Goal: Task Accomplishment & Management: Use online tool/utility

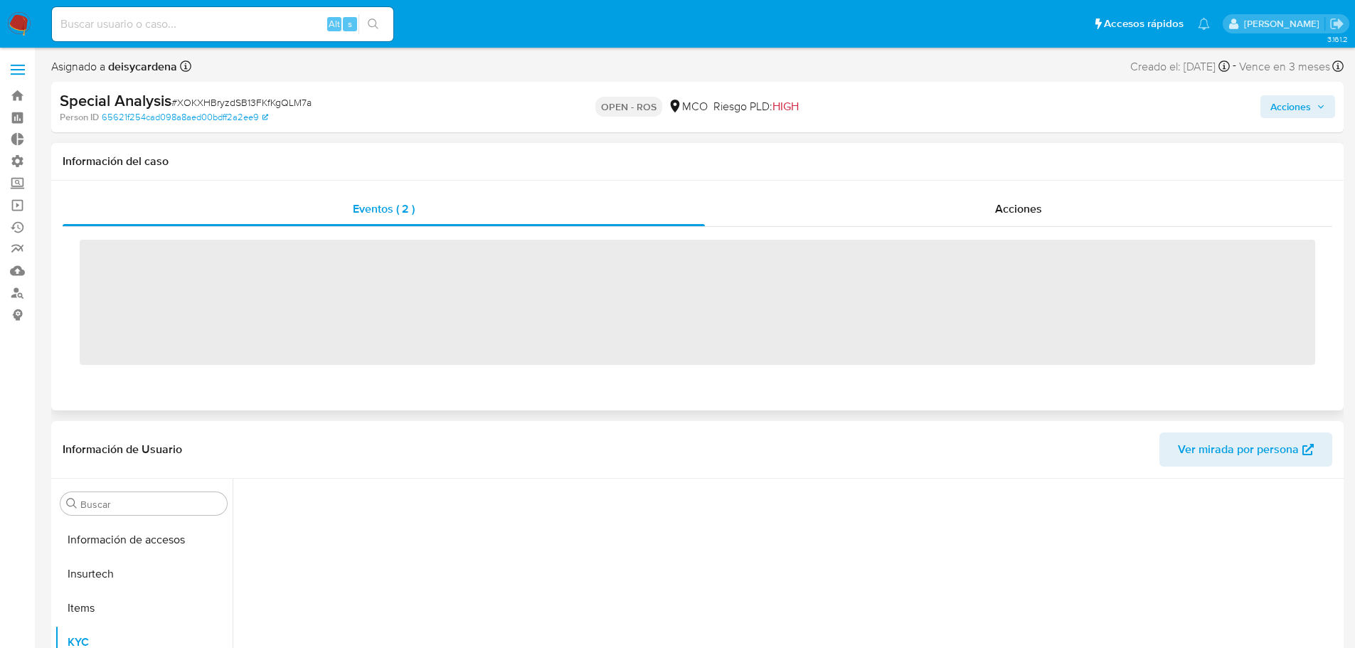
scroll to position [669, 0]
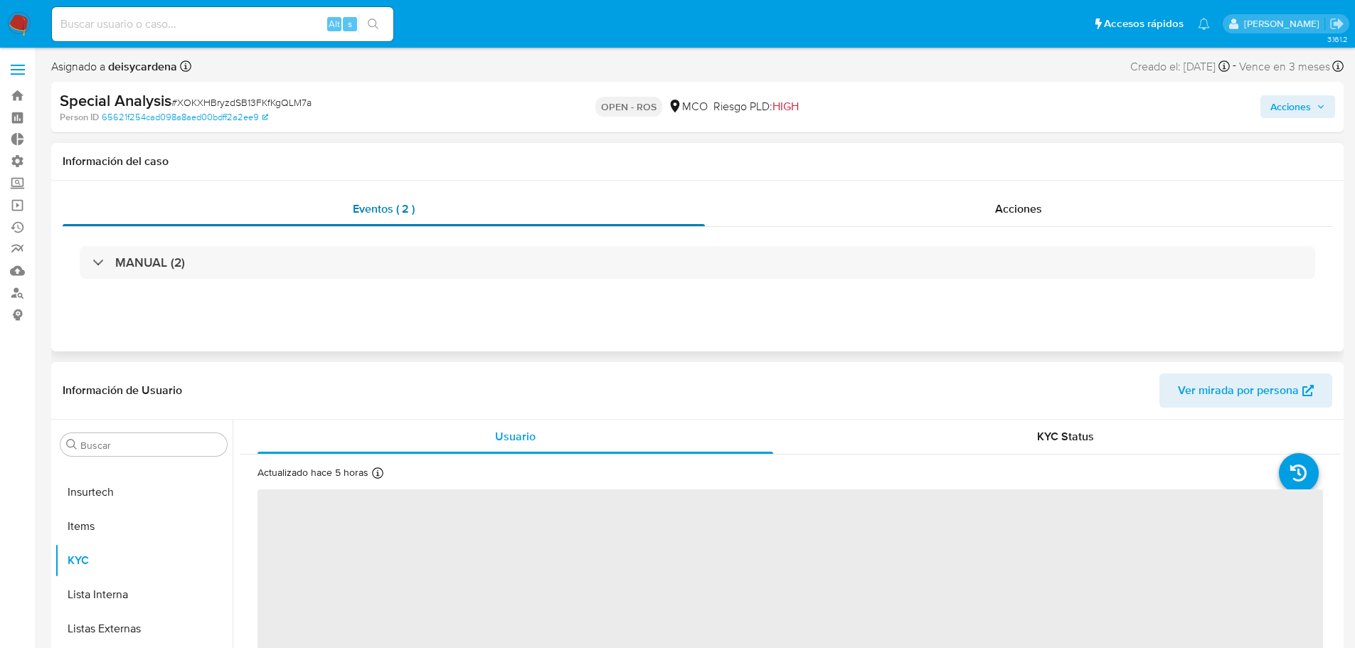
select select "10"
click at [400, 208] on span "Eventos ( 2 )" at bounding box center [384, 209] width 62 height 16
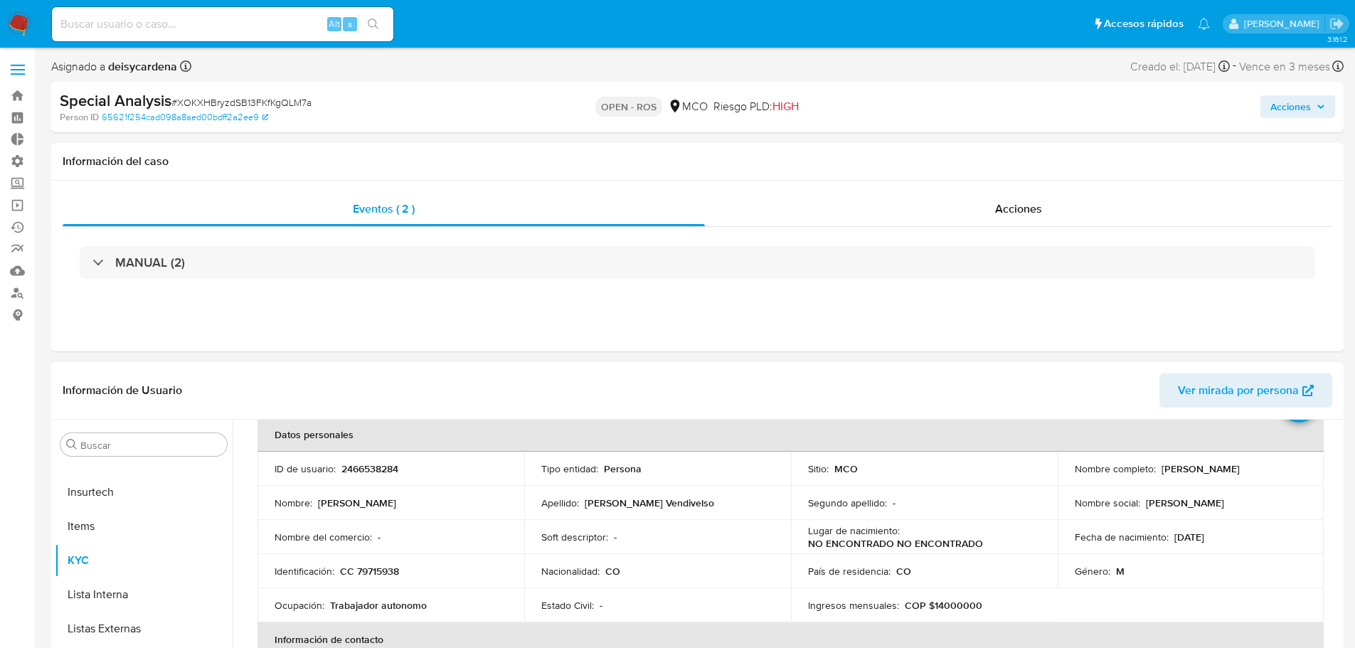
scroll to position [0, 0]
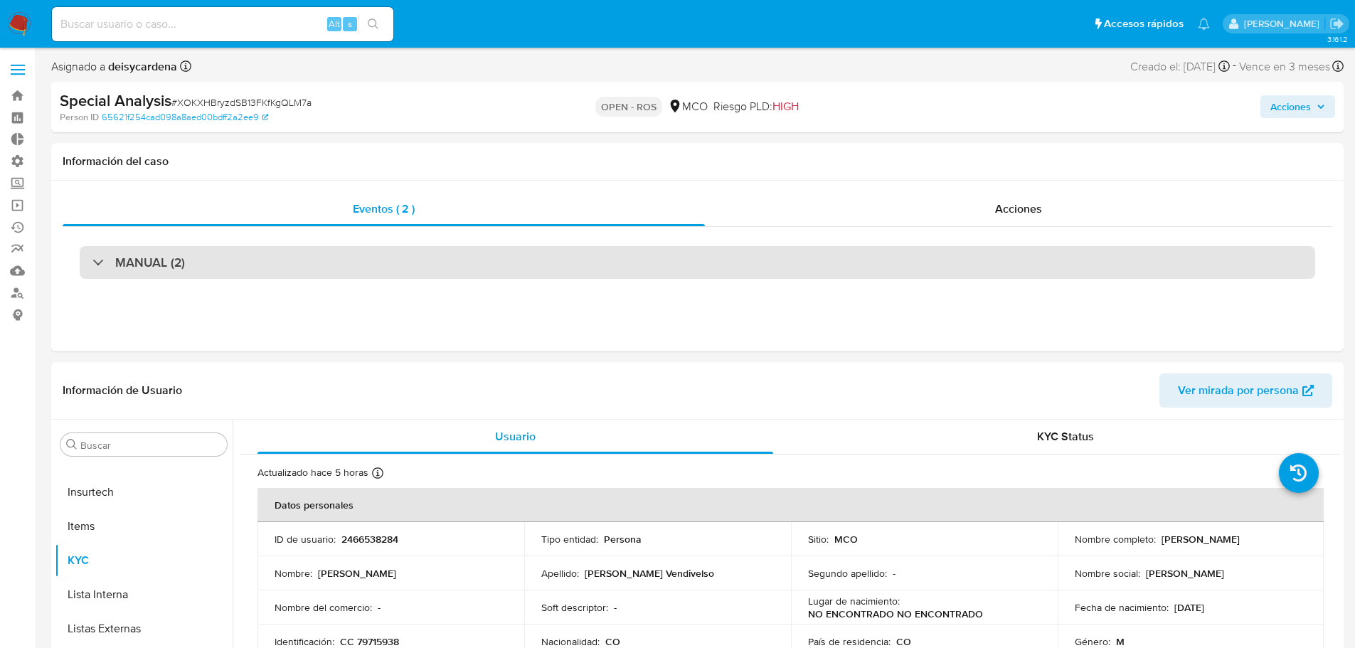
click at [92, 262] on div at bounding box center [92, 262] width 0 height 0
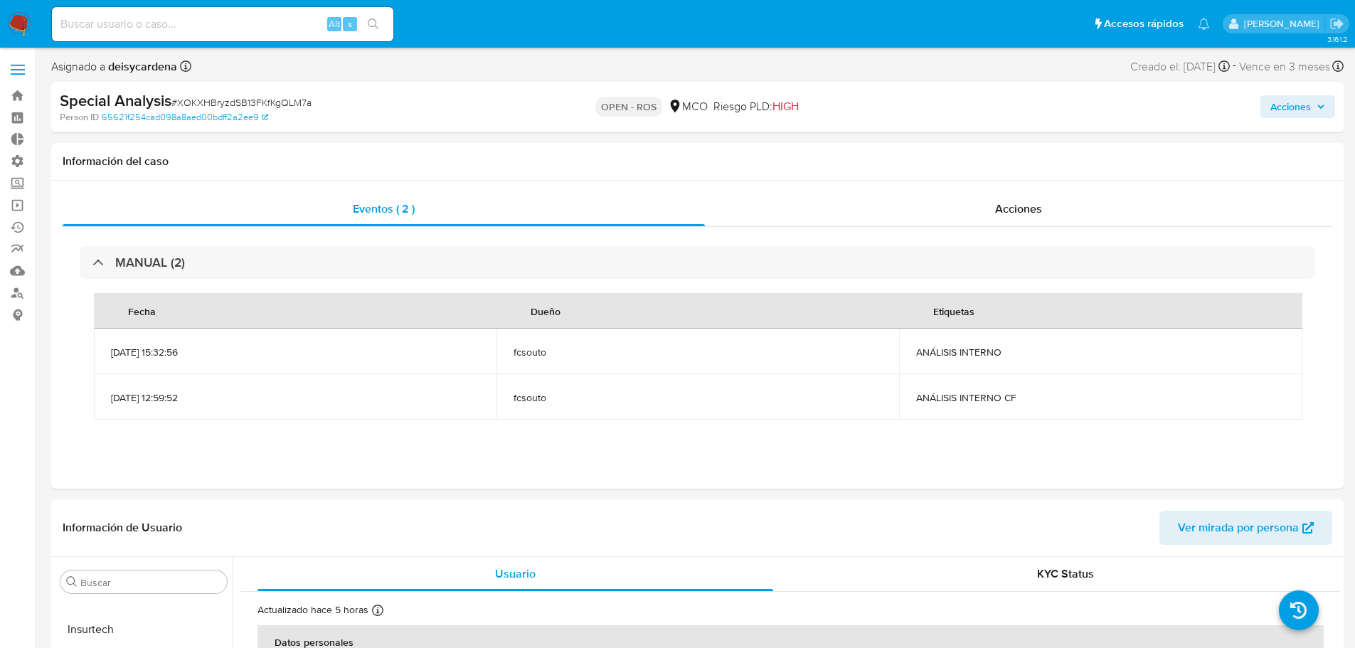
click at [858, 456] on div "Eventos ( 2 ) Acciones MANUAL (2) Fecha Dueño Etiquetas [DATE] 15:32:56 fcsouto…" at bounding box center [697, 335] width 1292 height 308
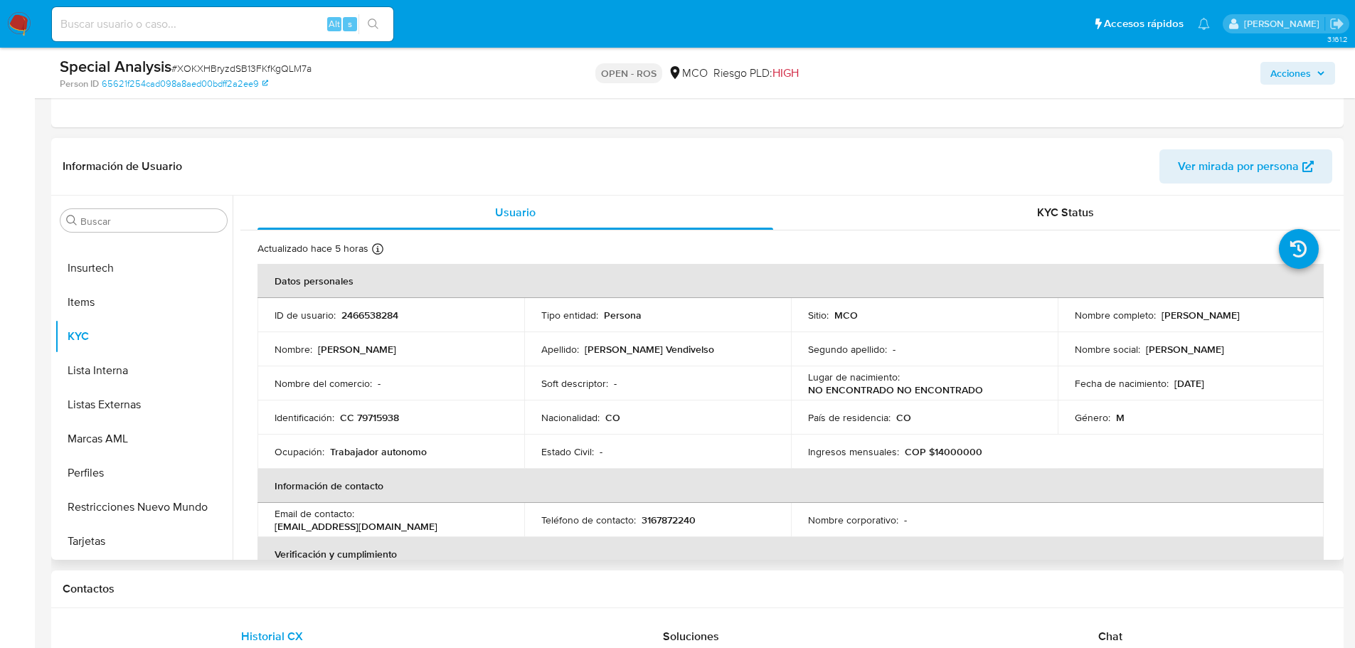
scroll to position [71, 0]
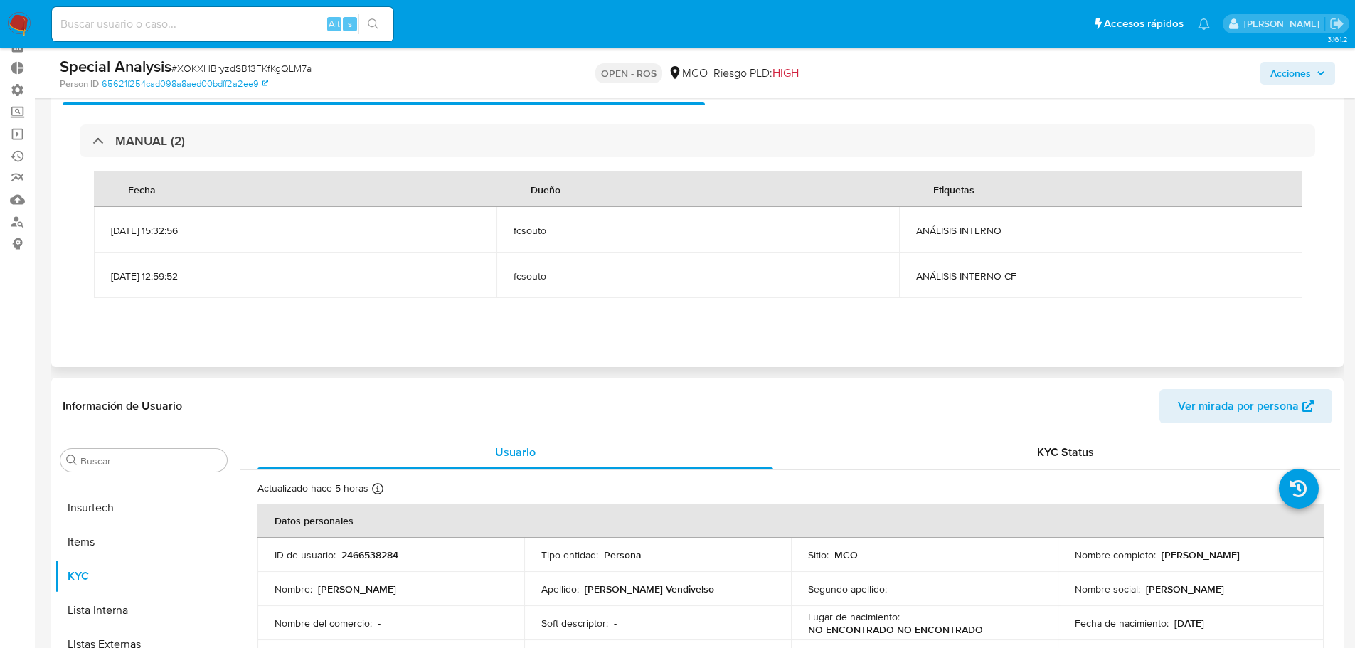
click at [394, 238] on td "[DATE] 15:32:56" at bounding box center [295, 230] width 402 height 46
click at [402, 272] on span "[DATE] 12:59:52" at bounding box center [295, 275] width 368 height 13
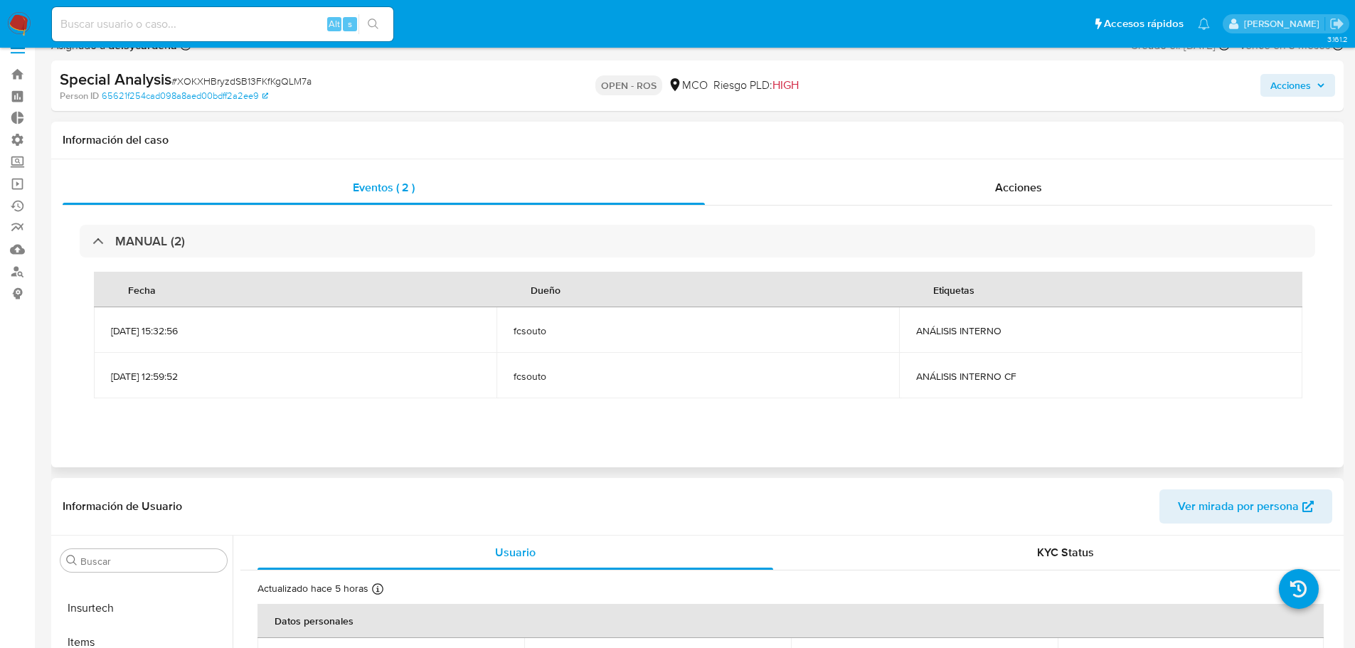
scroll to position [0, 0]
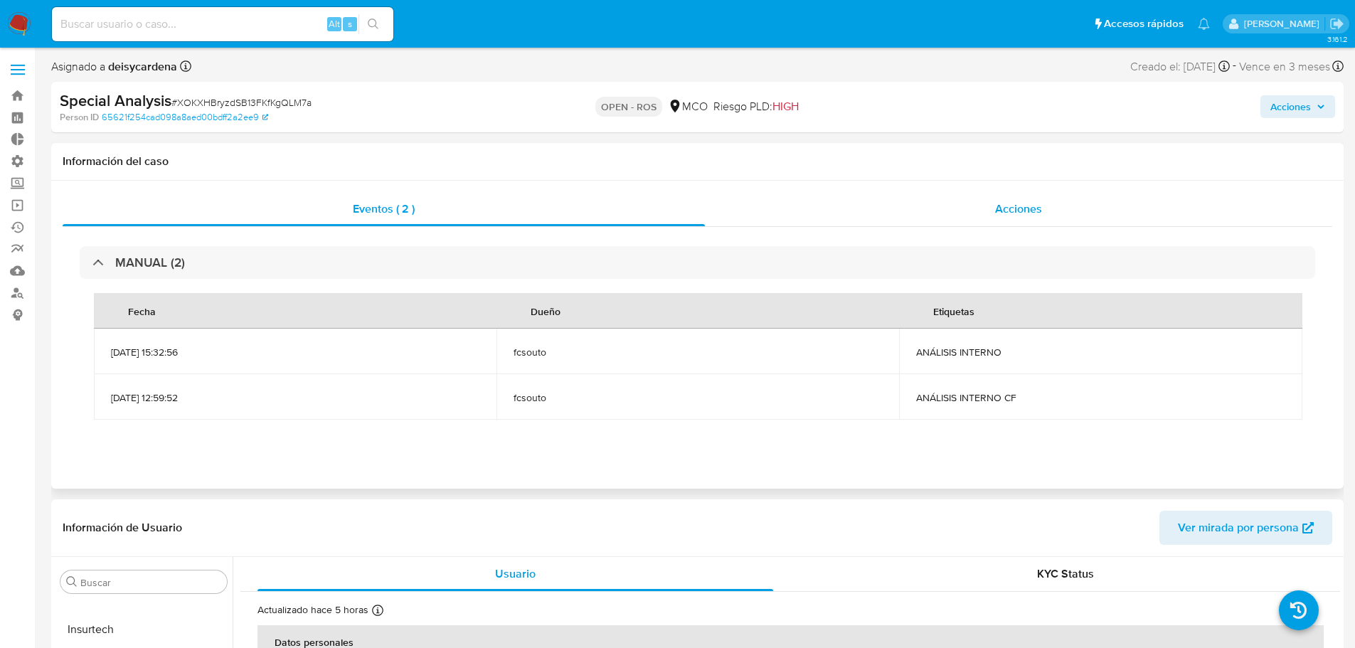
click at [1023, 211] on span "Acciones" at bounding box center [1018, 209] width 47 height 16
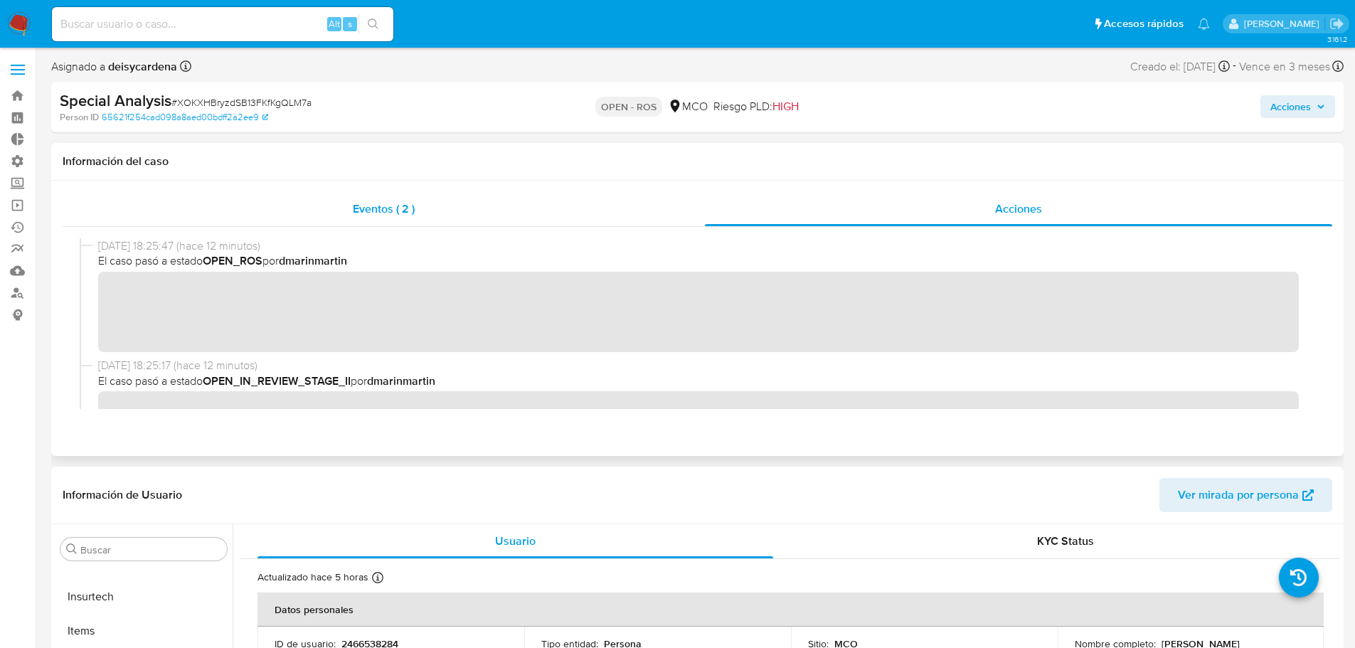
click at [389, 204] on span "Eventos ( 2 )" at bounding box center [384, 209] width 62 height 16
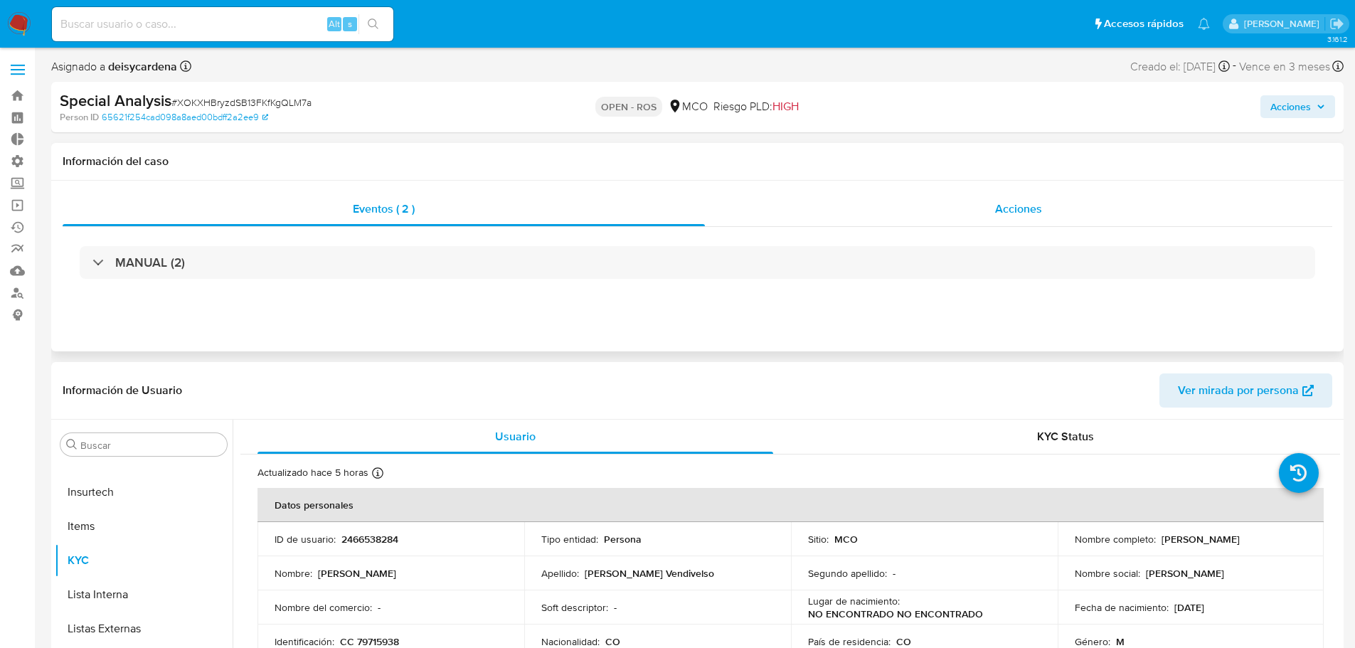
click at [1084, 214] on div "Acciones" at bounding box center [1018, 209] width 627 height 34
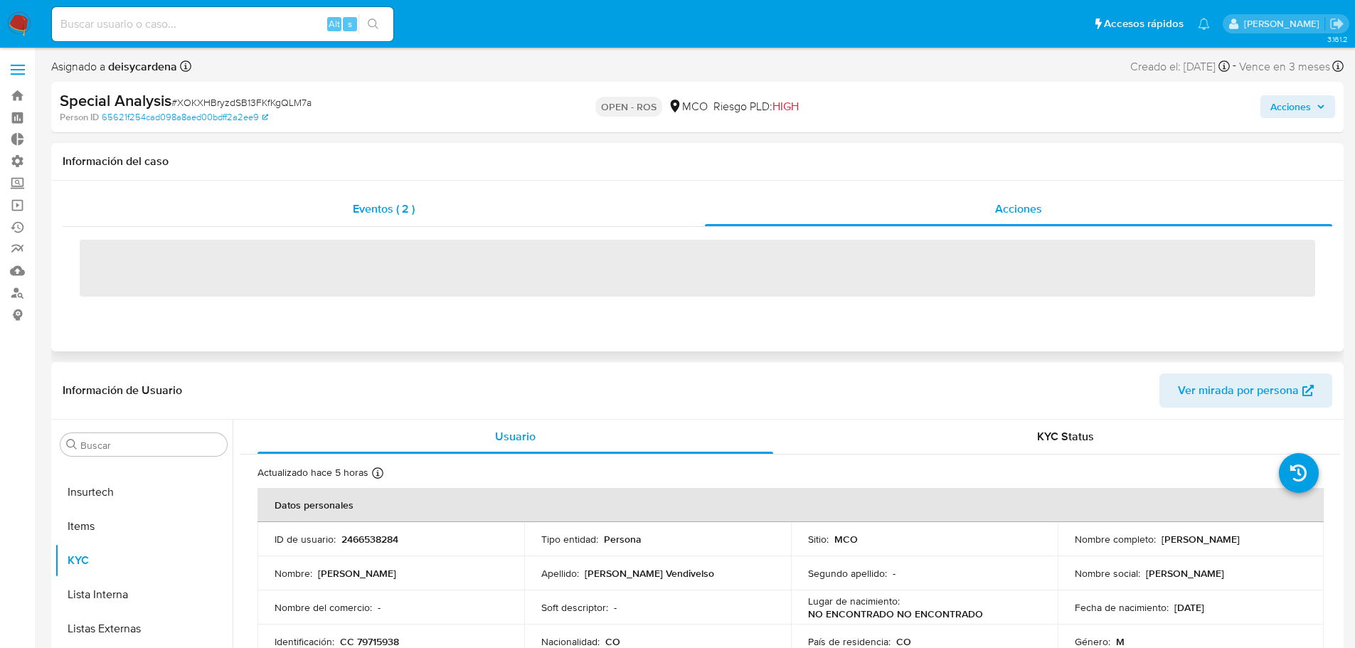
click at [393, 214] on span "Eventos ( 2 )" at bounding box center [384, 209] width 62 height 16
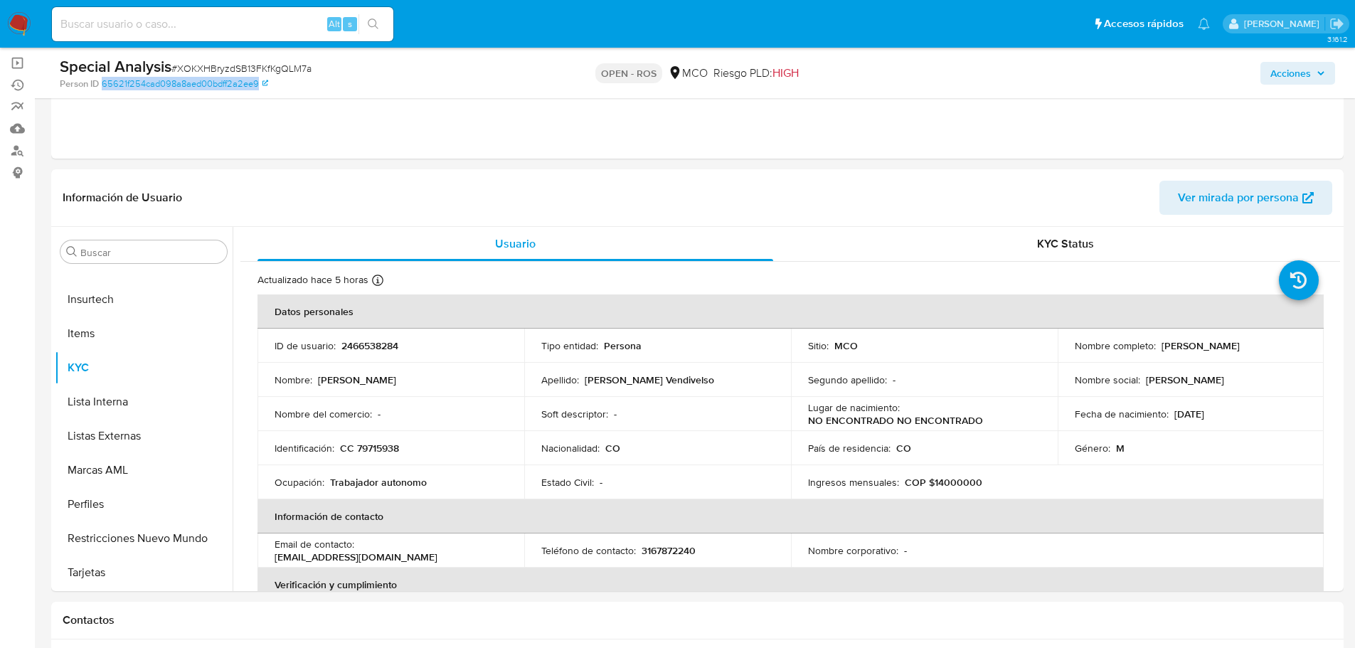
drag, startPoint x: 287, startPoint y: 90, endPoint x: 100, endPoint y: 85, distance: 186.4
click at [100, 85] on div "Special Analysis # XOKXHBryzdSB13FKfKgQLM7a Person ID 65621f254cad098a8aed00bdf…" at bounding box center [697, 73] width 1292 height 50
copy link "65621f254cad098a8aed00bdff2a2ee9"
click at [558, 115] on div "Eventos ( 2 ) Acciones MANUAL (2)" at bounding box center [697, 73] width 1292 height 171
click at [1293, 68] on span "Acciones" at bounding box center [1290, 73] width 41 height 23
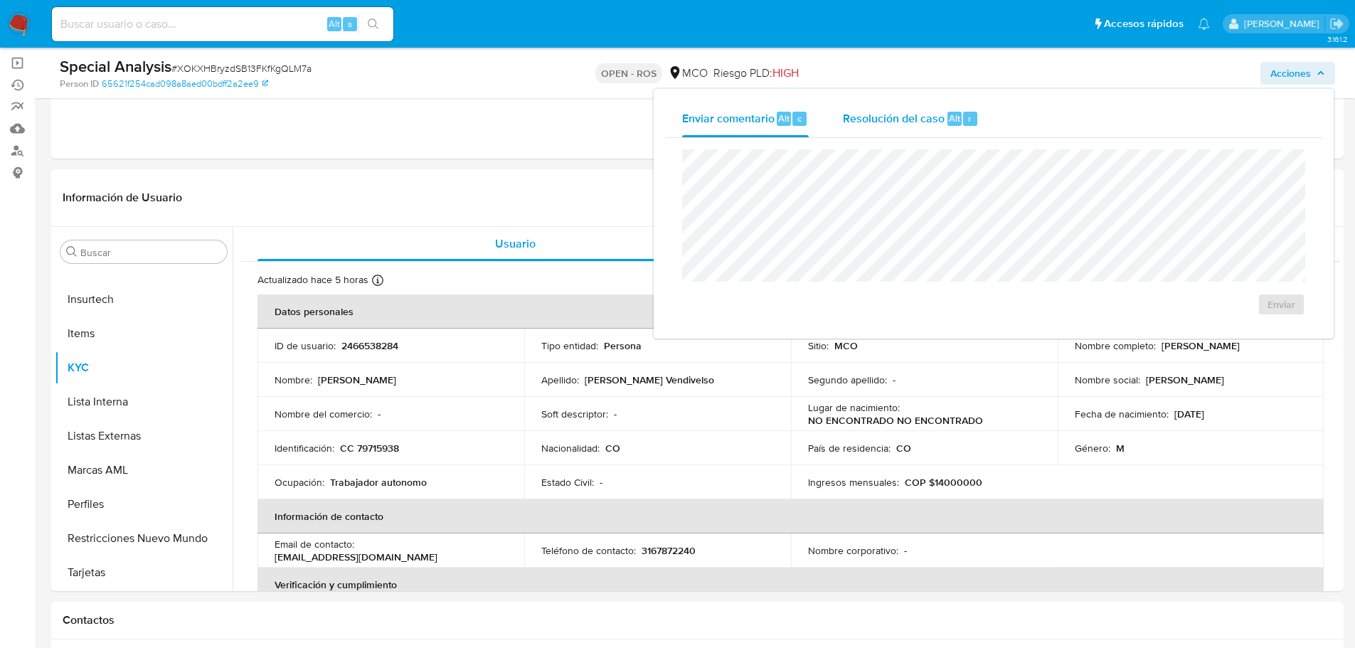
click at [875, 114] on span "Resolución del caso" at bounding box center [894, 118] width 102 height 16
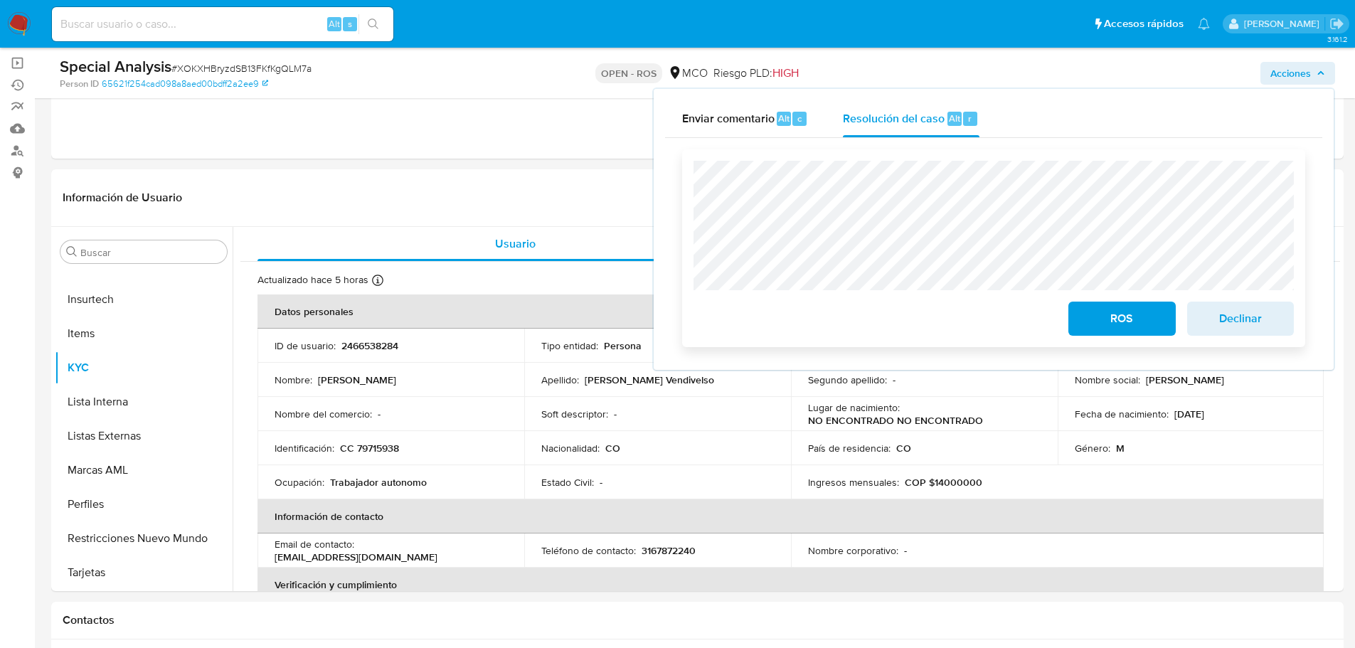
scroll to position [213, 0]
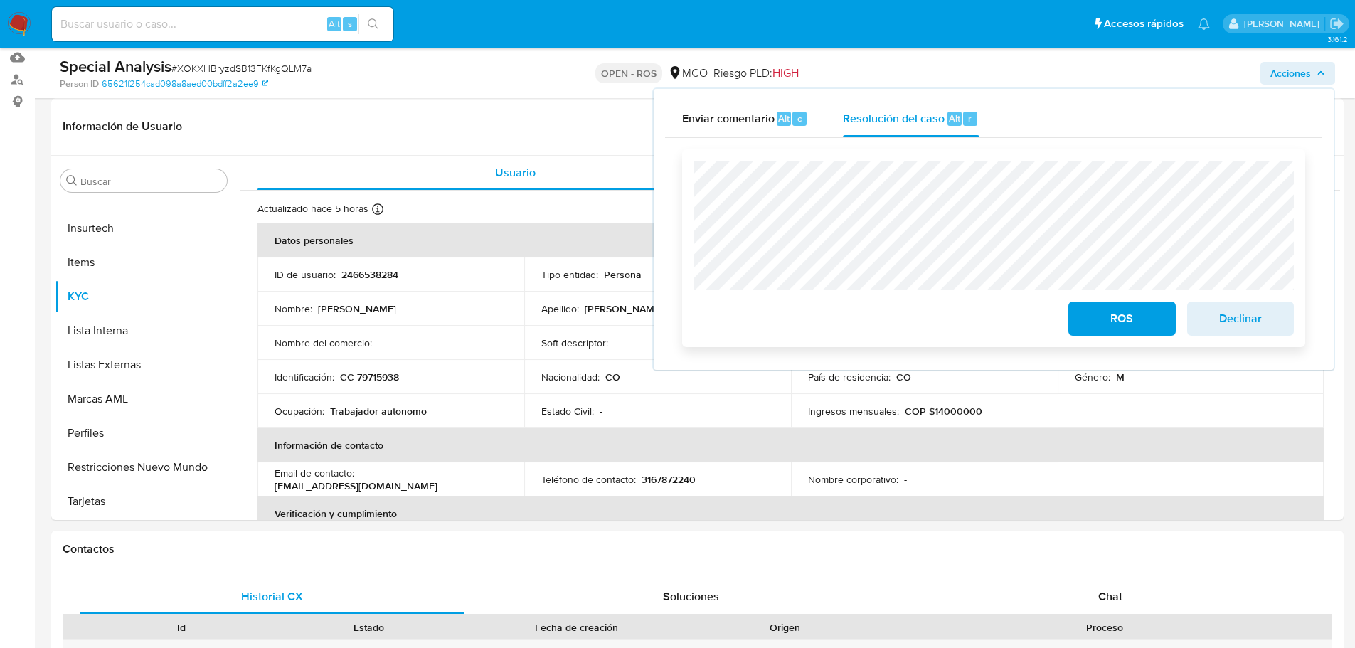
click at [1130, 319] on span "ROS" at bounding box center [1122, 318] width 70 height 31
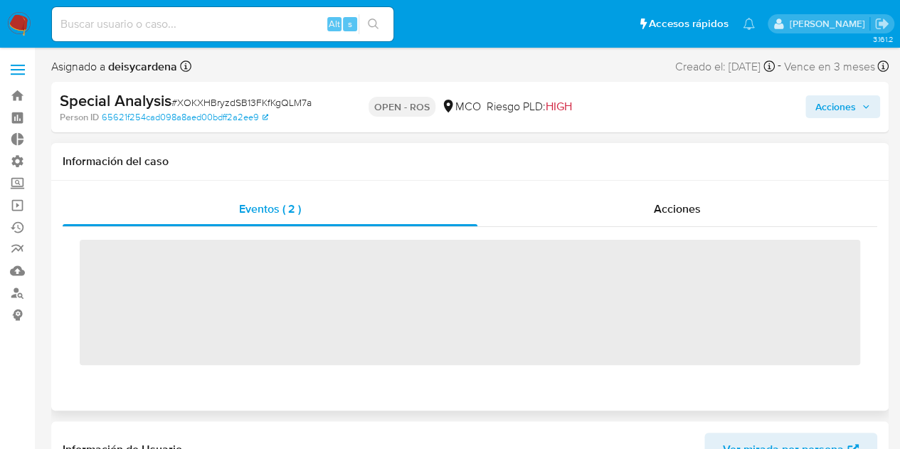
scroll to position [669, 0]
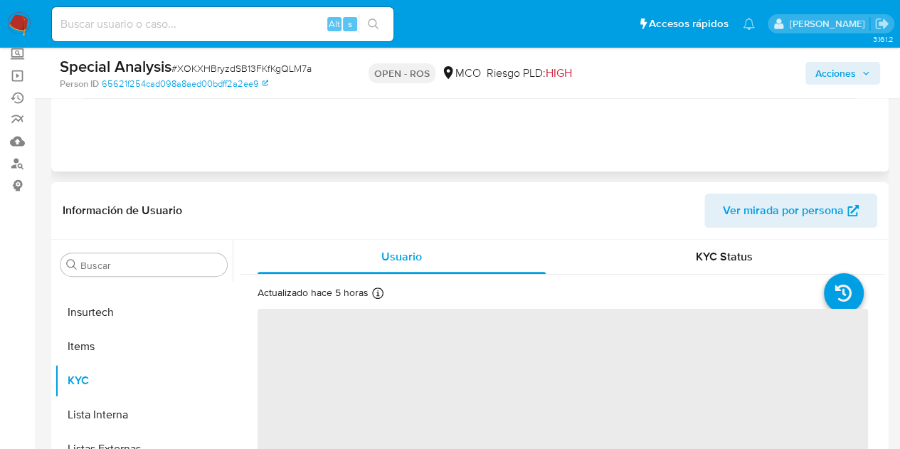
select select "10"
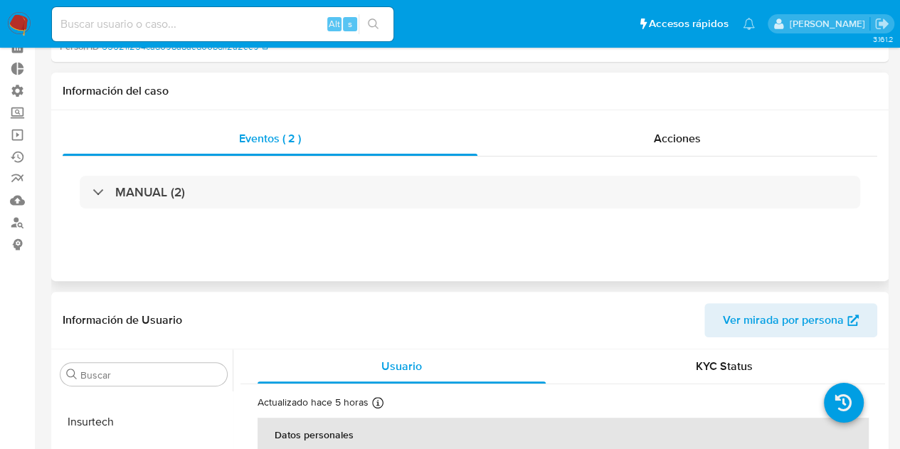
scroll to position [0, 0]
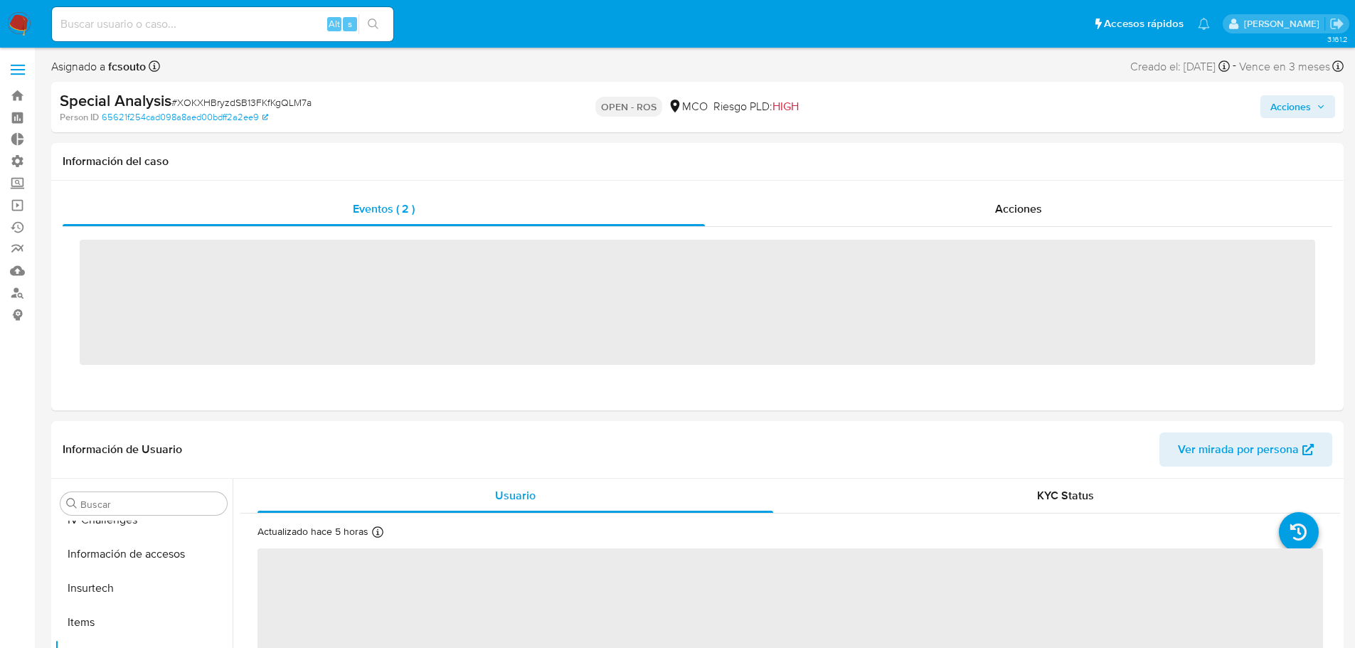
scroll to position [669, 0]
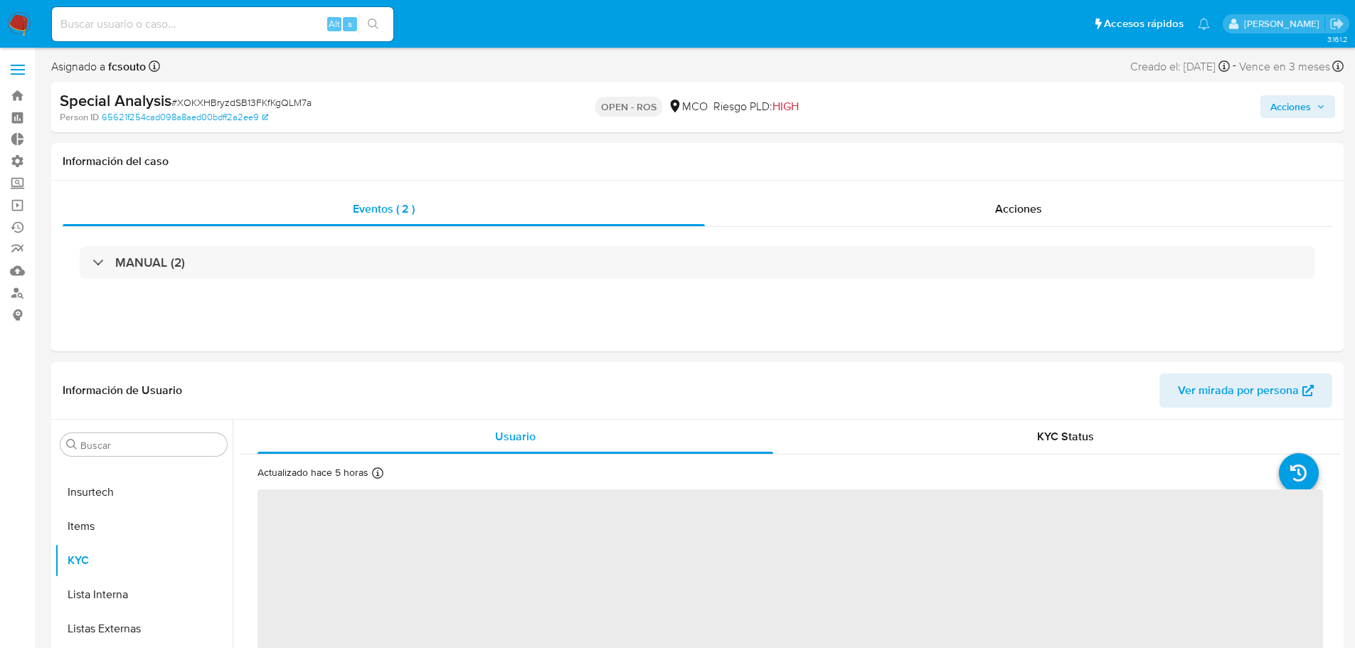
select select "10"
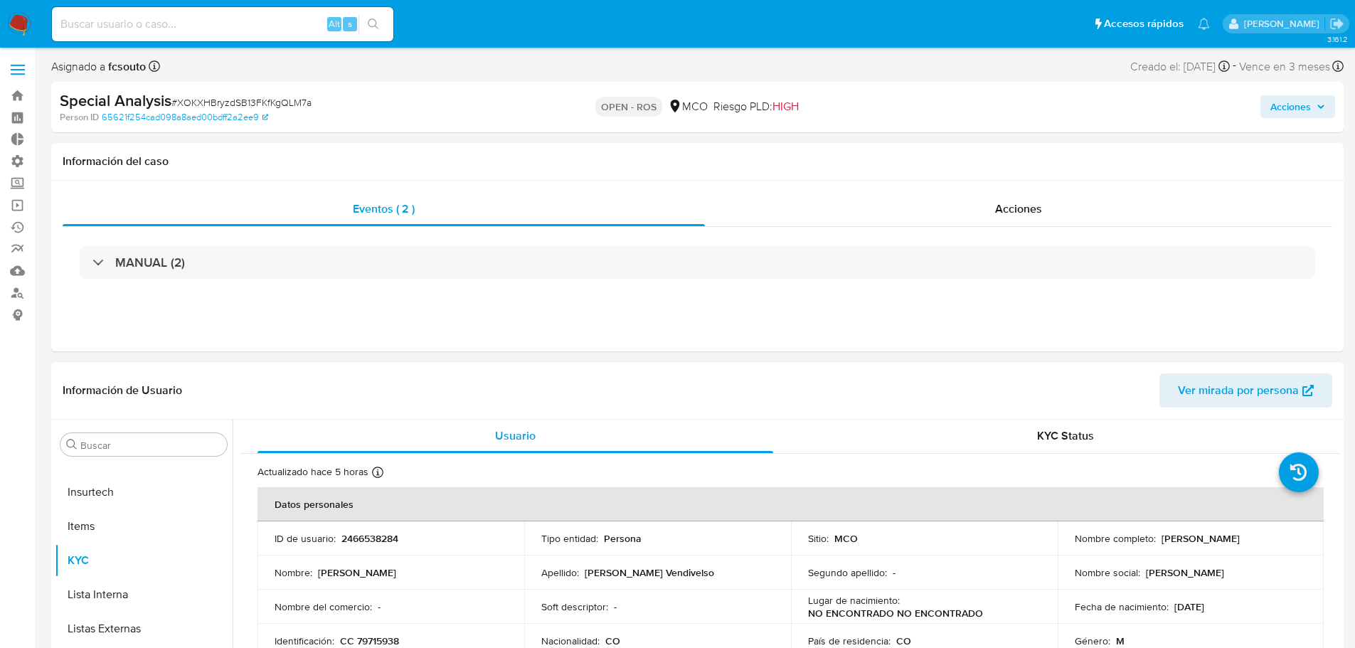
scroll to position [0, 0]
